Goal: Task Accomplishment & Management: Use online tool/utility

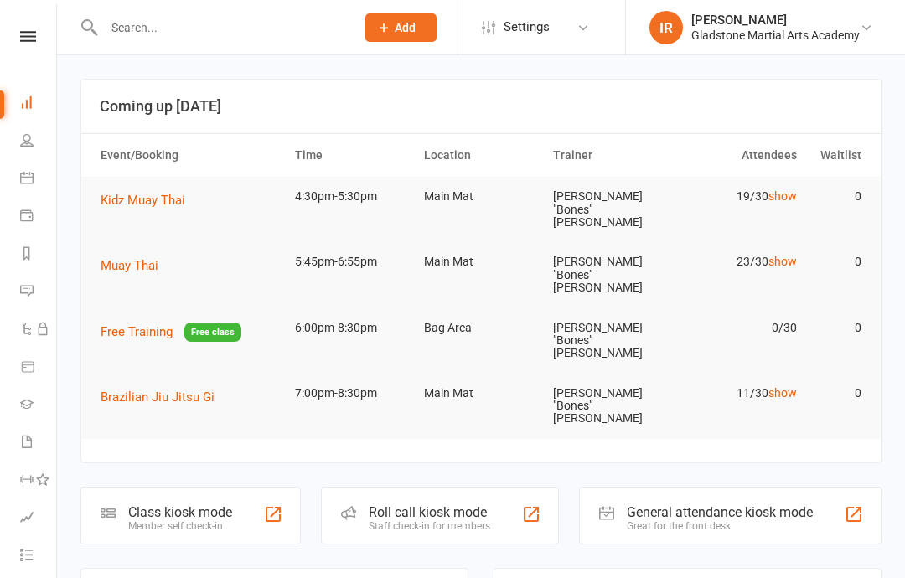
click at [153, 186] on td "Kidz Muay Thai" at bounding box center [190, 200] width 194 height 47
click at [139, 201] on span "Kidz Muay Thai" at bounding box center [143, 200] width 85 height 15
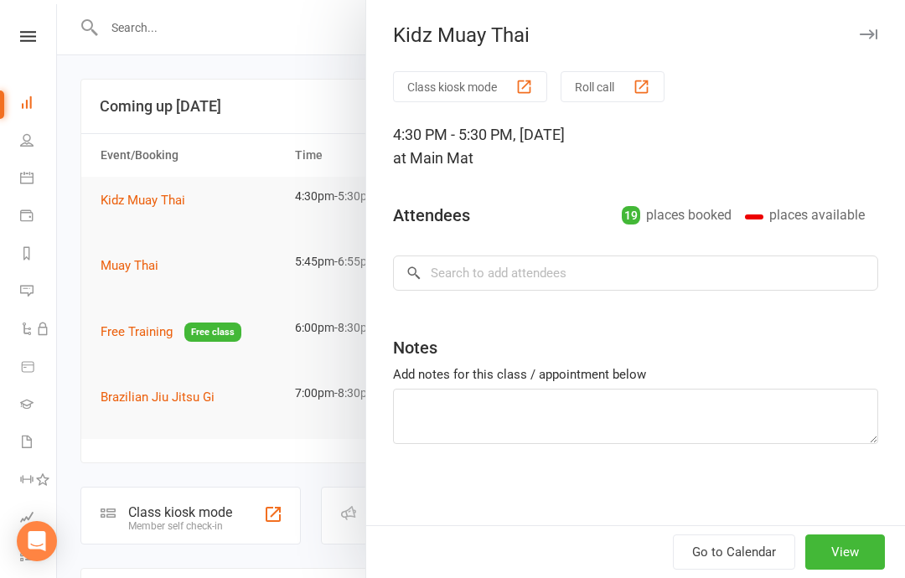
click at [473, 78] on button "Class kiosk mode" at bounding box center [470, 86] width 154 height 31
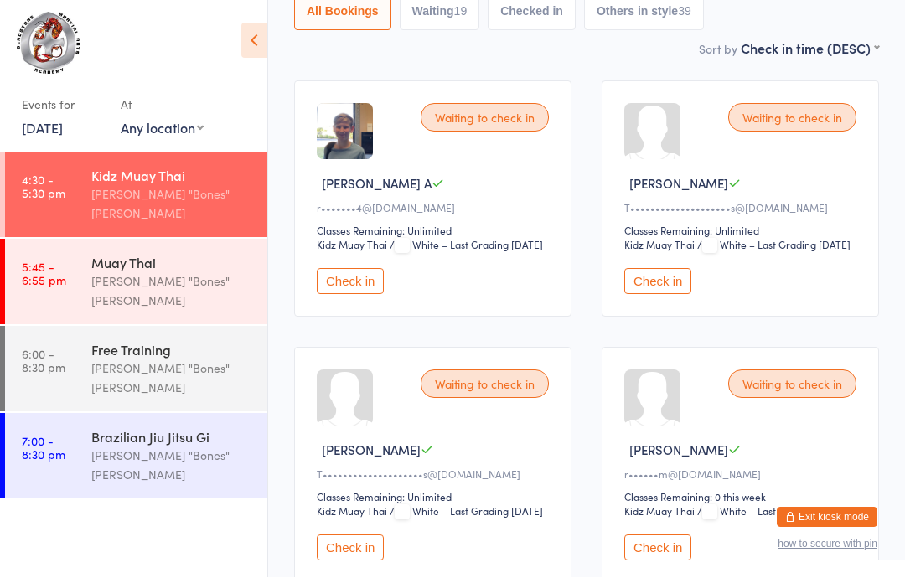
scroll to position [214, 0]
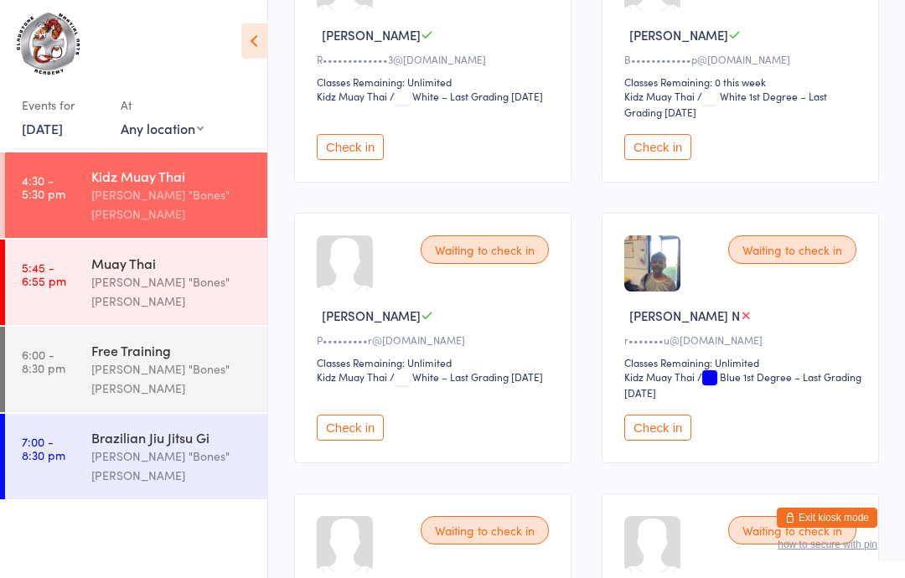
click at [639, 160] on button "Check in" at bounding box center [657, 147] width 67 height 26
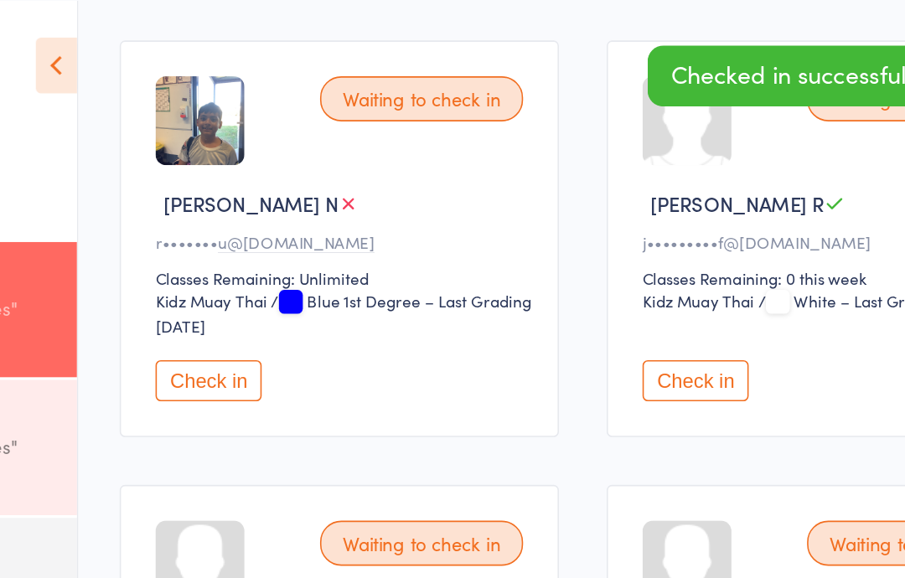
scroll to position [1602, 0]
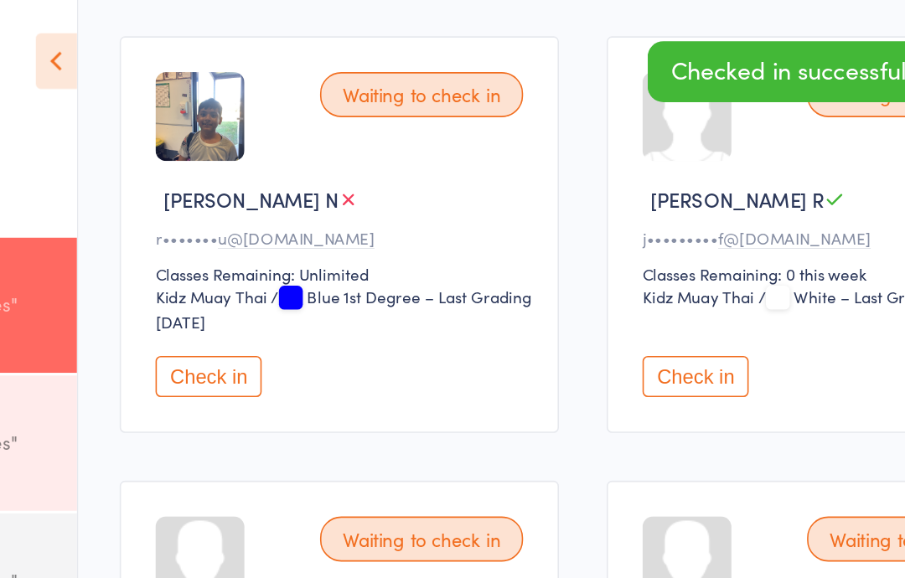
click at [624, 253] on button "Check in" at bounding box center [657, 240] width 67 height 26
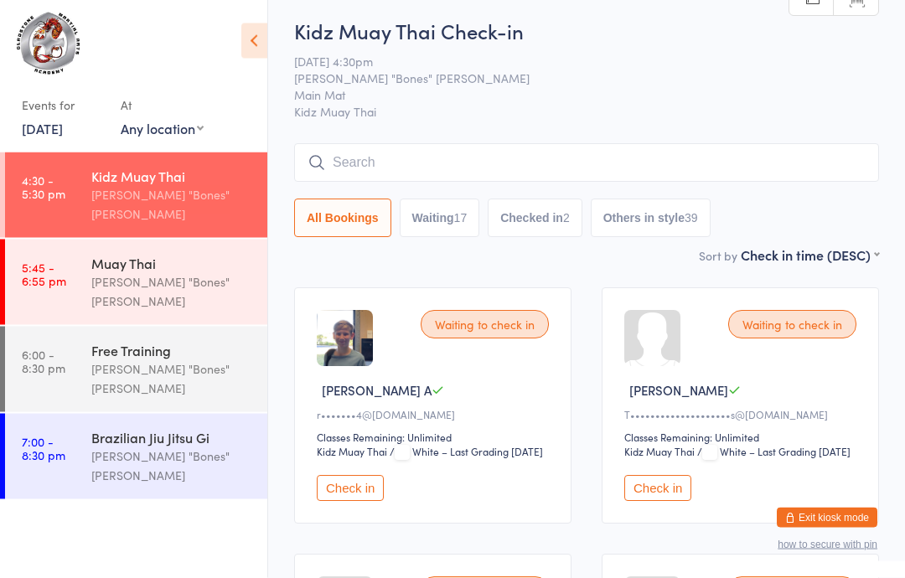
scroll to position [0, 0]
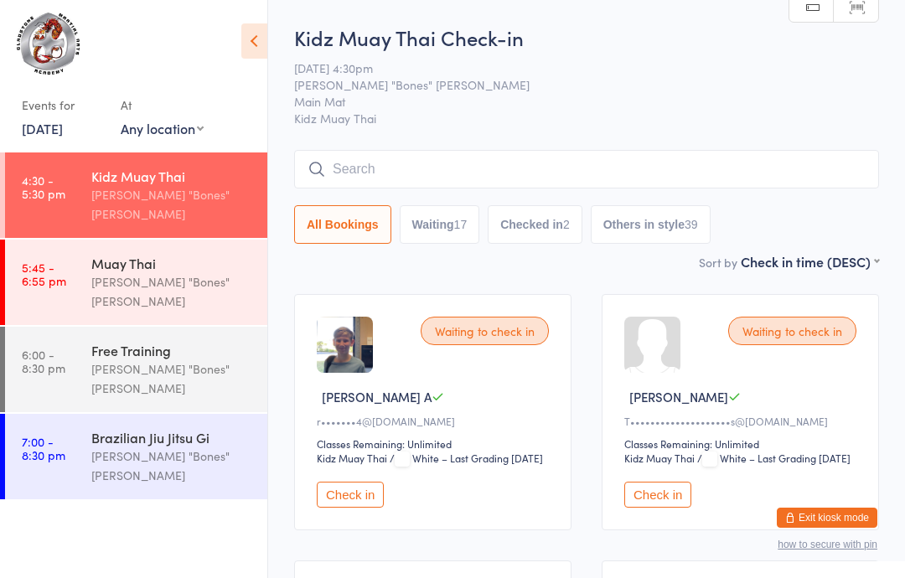
click at [384, 159] on input "search" at bounding box center [586, 169] width 585 height 39
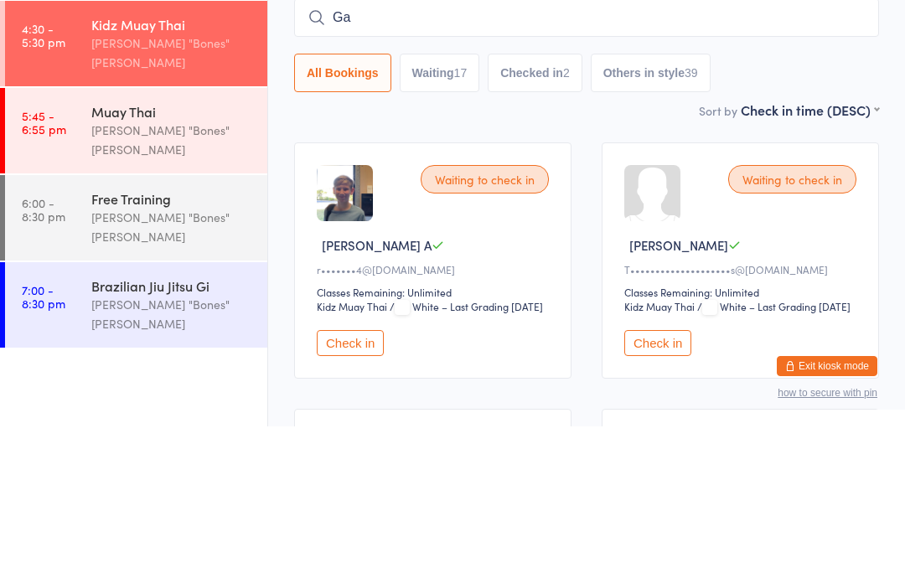
type input "G"
type input "Jaai"
type input "j"
type input "J"
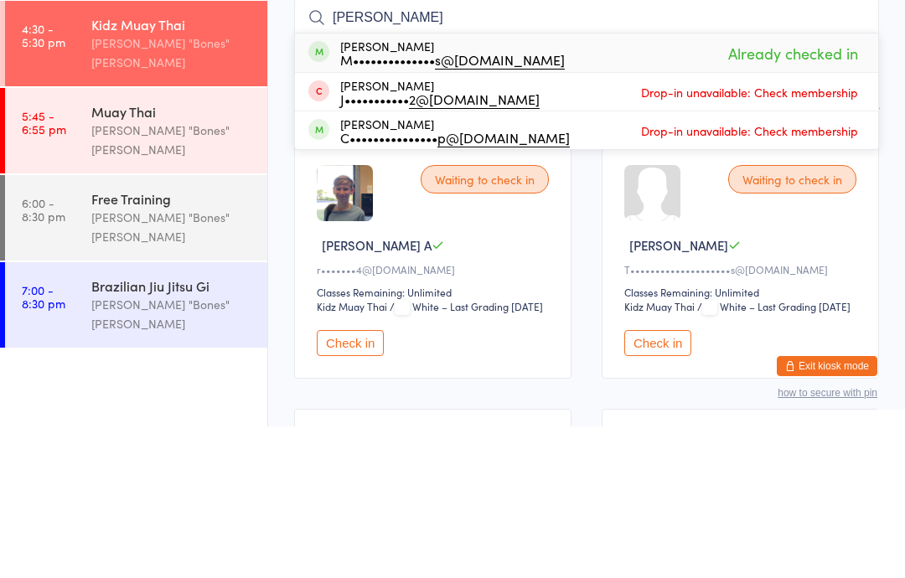
type input "J"
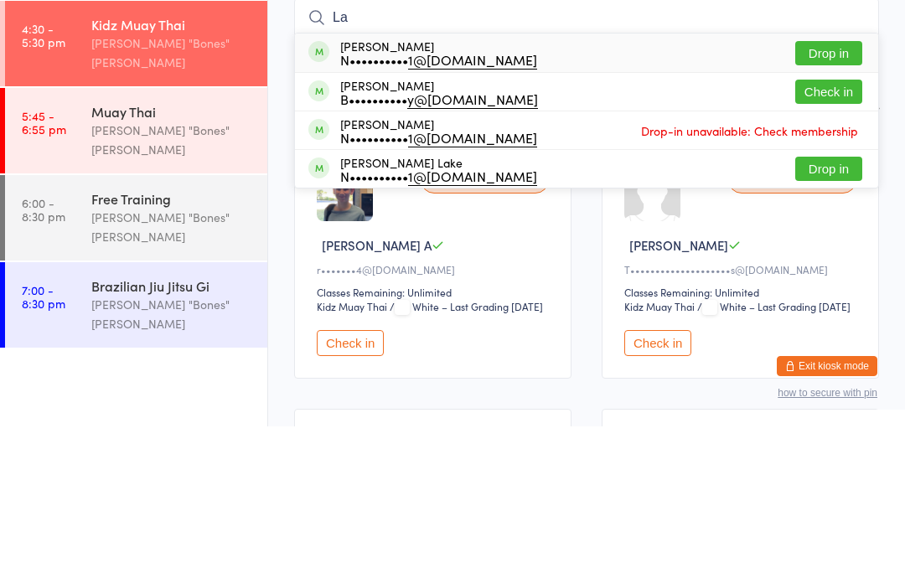
type input "La"
click at [850, 231] on button "Check in" at bounding box center [828, 243] width 67 height 24
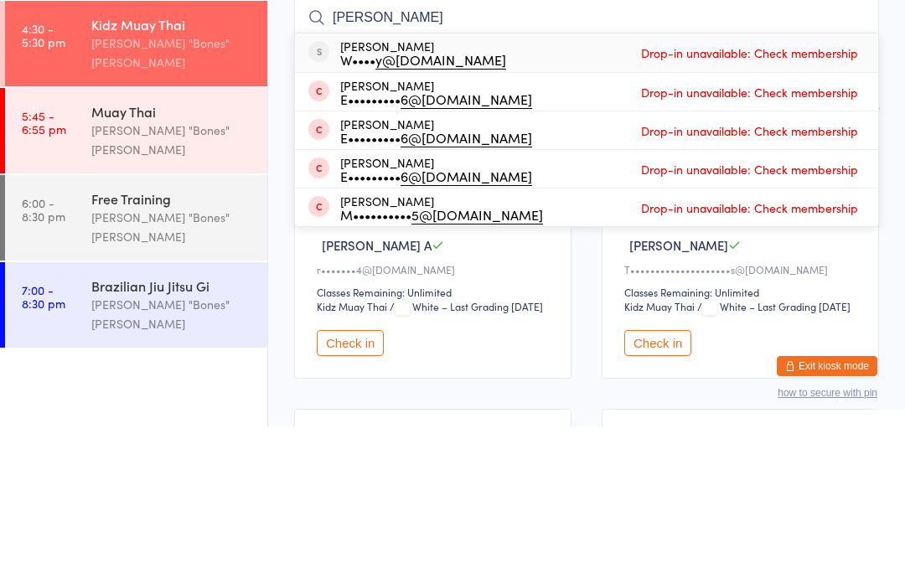
type input "Oliver"
click at [370, 204] on div "W•••• y@live.com.au" at bounding box center [423, 210] width 166 height 13
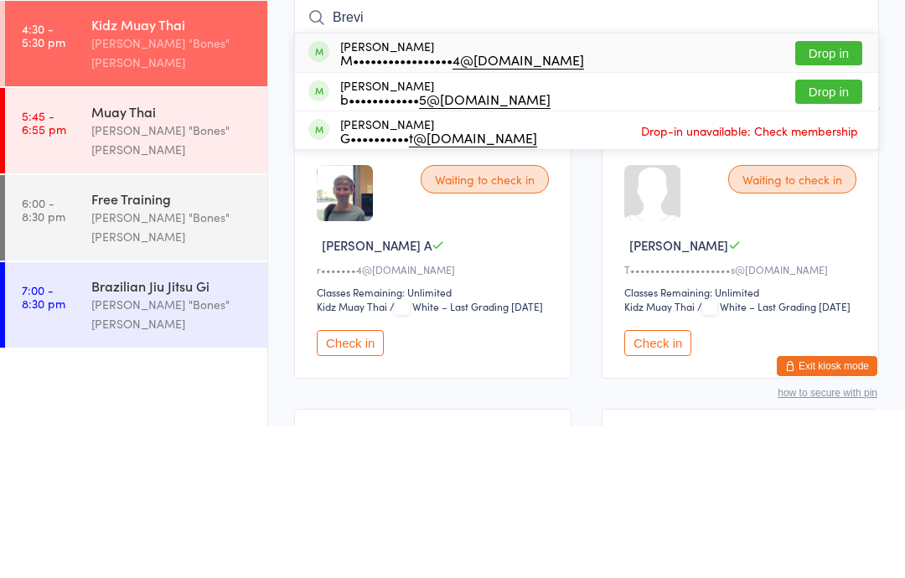
type input "Brevi"
click at [836, 193] on button "Drop in" at bounding box center [828, 205] width 67 height 24
